Goal: Check status: Check status

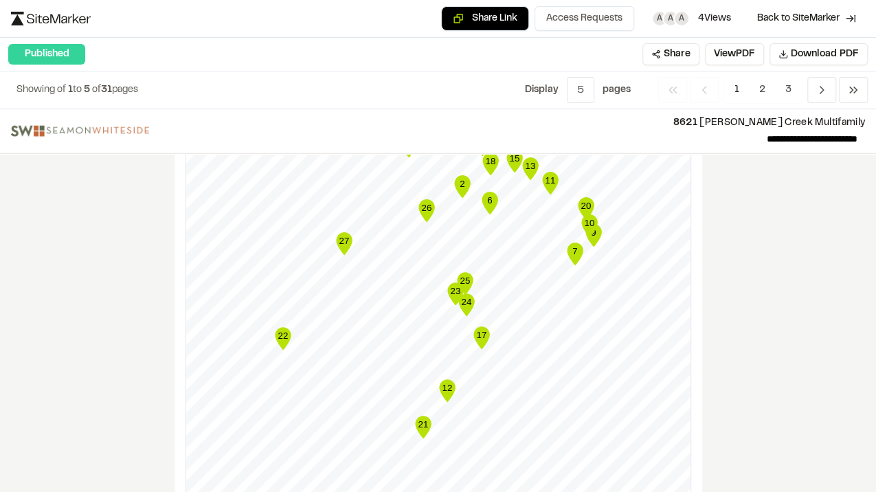
scroll to position [1924, 0]
click at [478, 326] on icon "Map marker" at bounding box center [481, 337] width 16 height 23
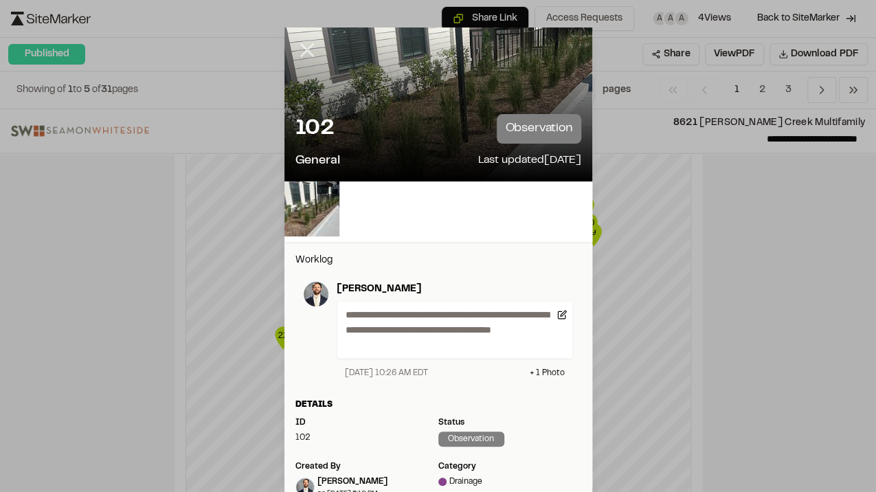
click at [300, 43] on icon at bounding box center [306, 49] width 23 height 23
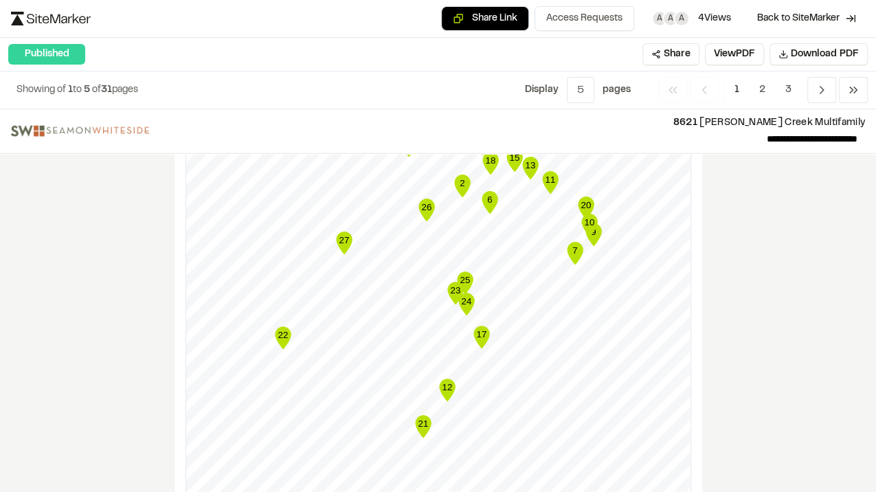
click at [442, 382] on text "12" at bounding box center [447, 387] width 10 height 10
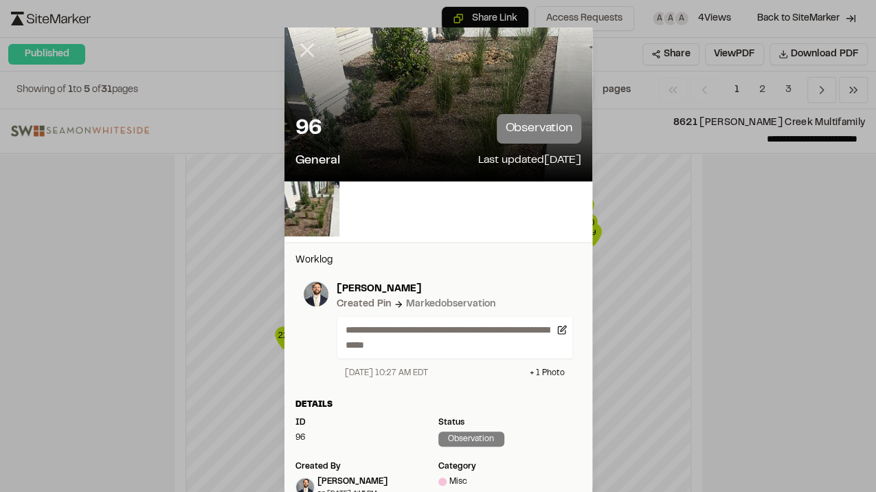
click at [295, 52] on icon at bounding box center [306, 49] width 23 height 23
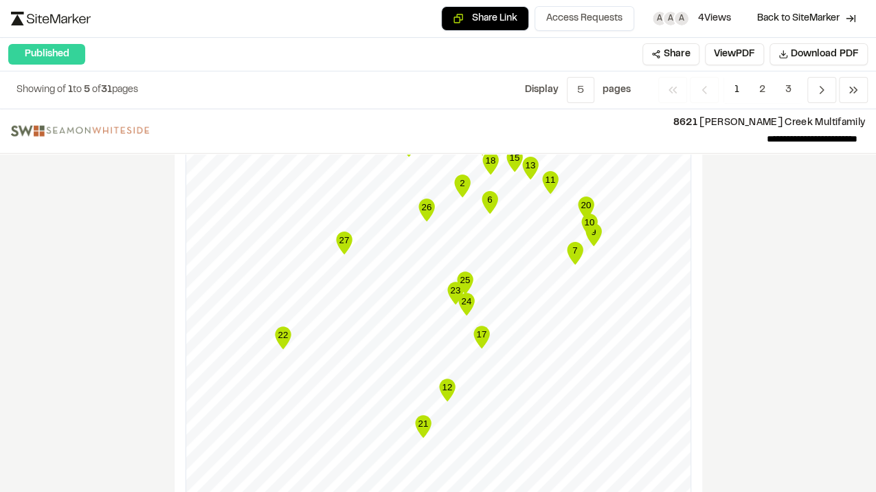
click at [419, 418] on text "21" at bounding box center [423, 423] width 10 height 10
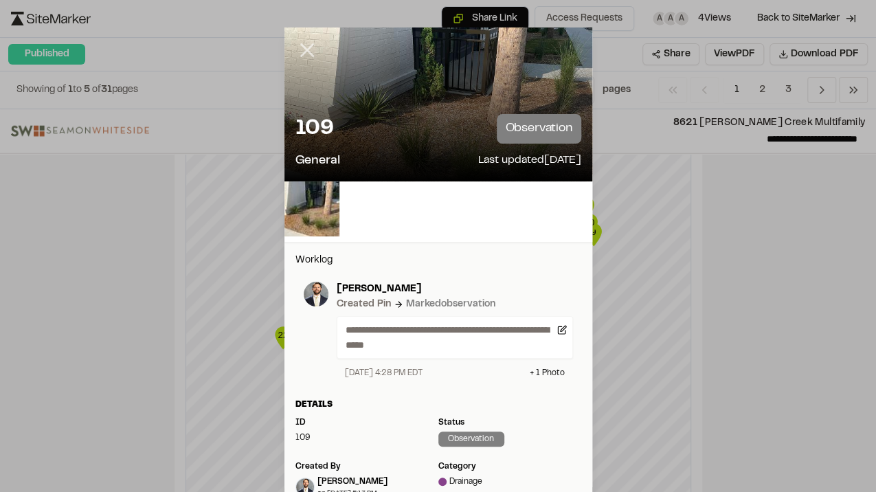
click at [302, 54] on icon at bounding box center [306, 49] width 23 height 23
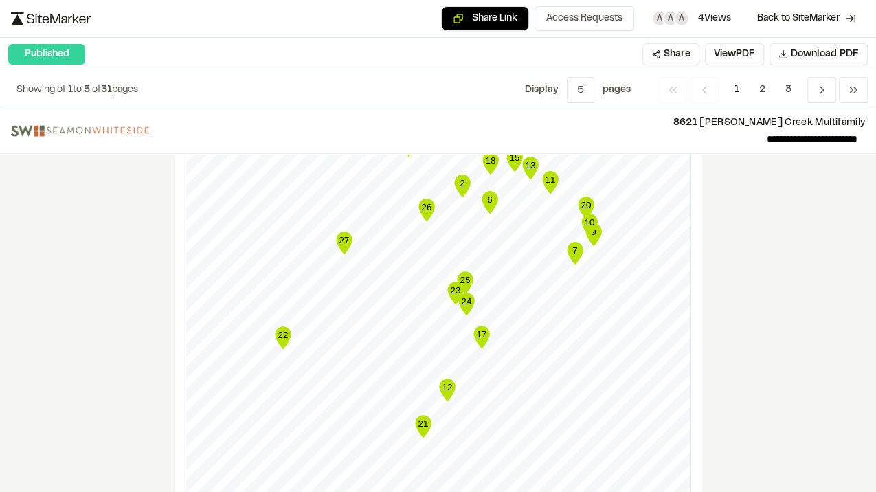
click at [281, 330] on text "22" at bounding box center [283, 335] width 10 height 10
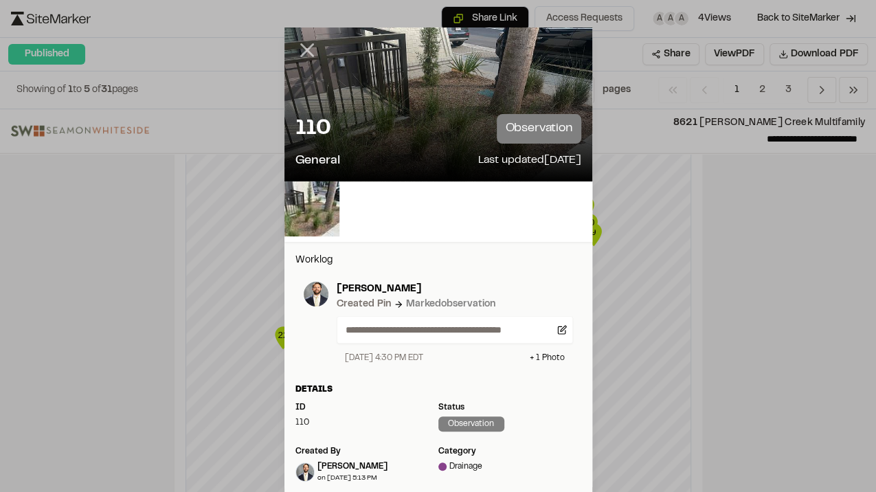
click at [304, 49] on line at bounding box center [307, 51] width 12 height 12
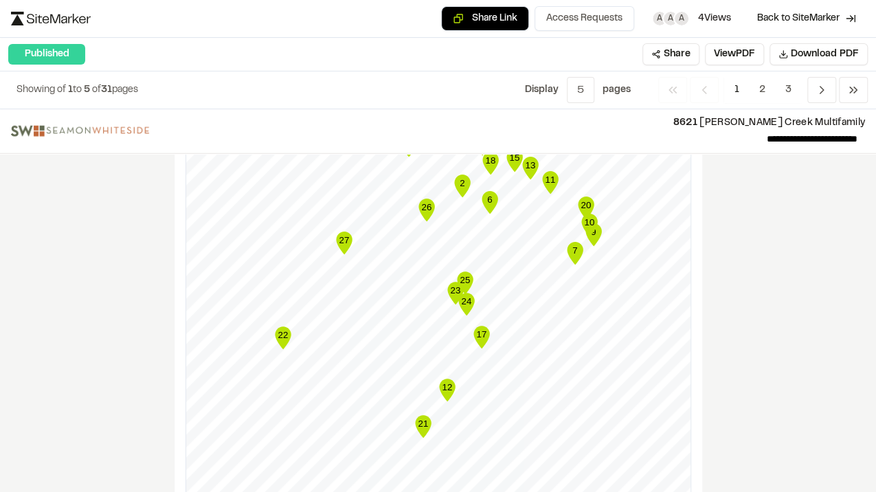
click at [343, 235] on text "27" at bounding box center [344, 240] width 10 height 10
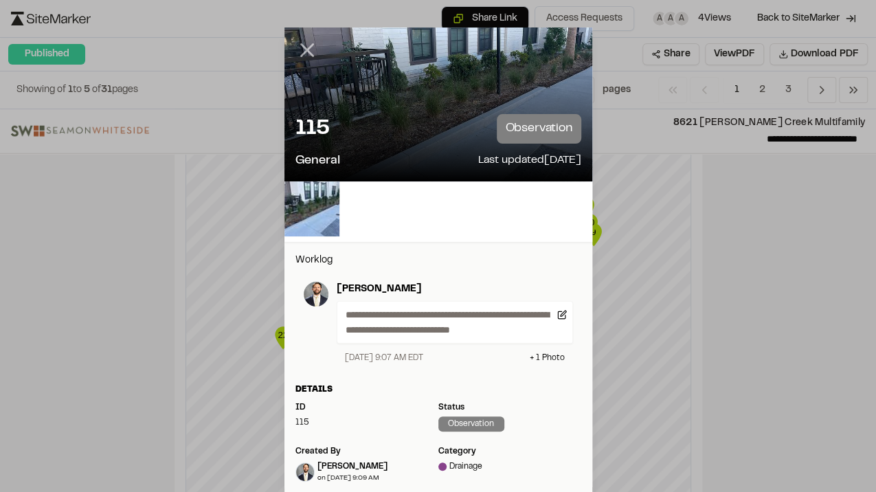
click at [302, 49] on line at bounding box center [307, 51] width 12 height 12
